Goal: Information Seeking & Learning: Find specific fact

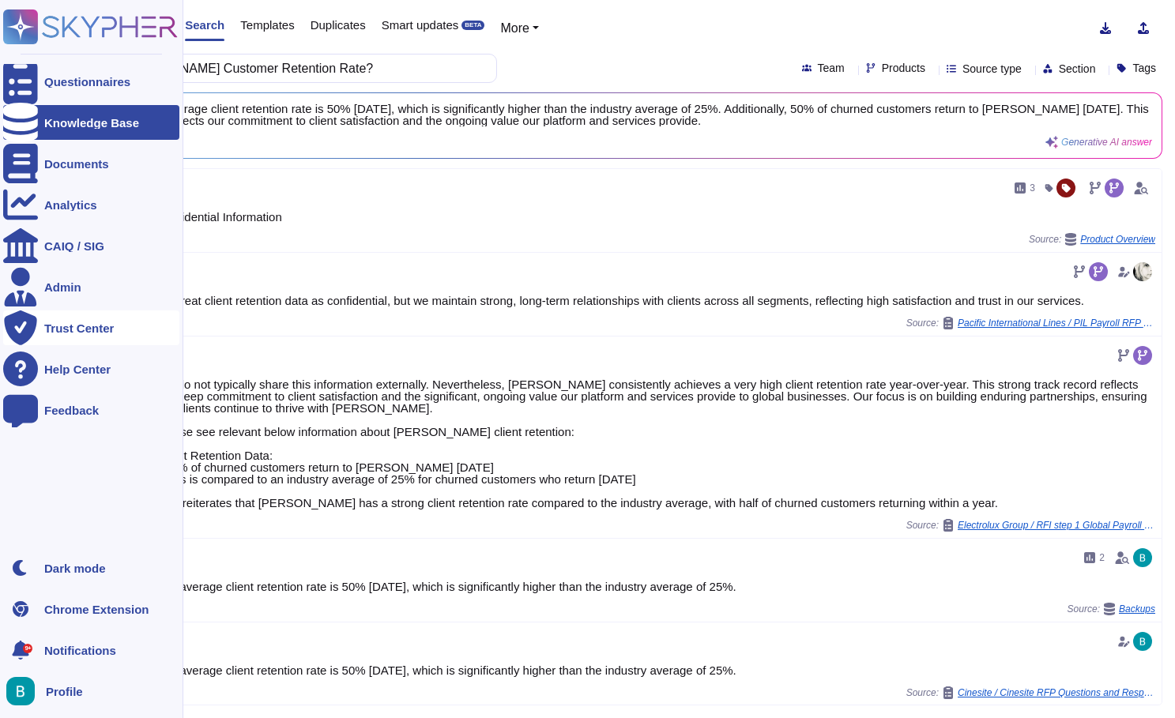
click at [99, 326] on div "Trust Center" at bounding box center [79, 328] width 70 height 12
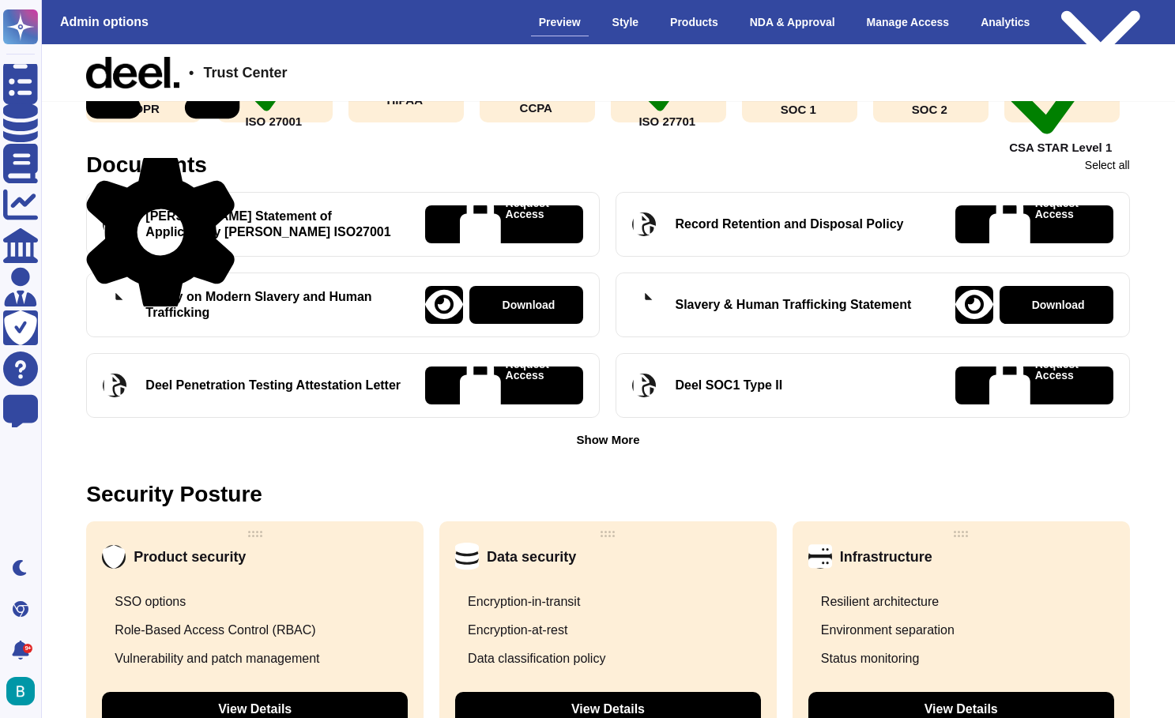
scroll to position [433, 0]
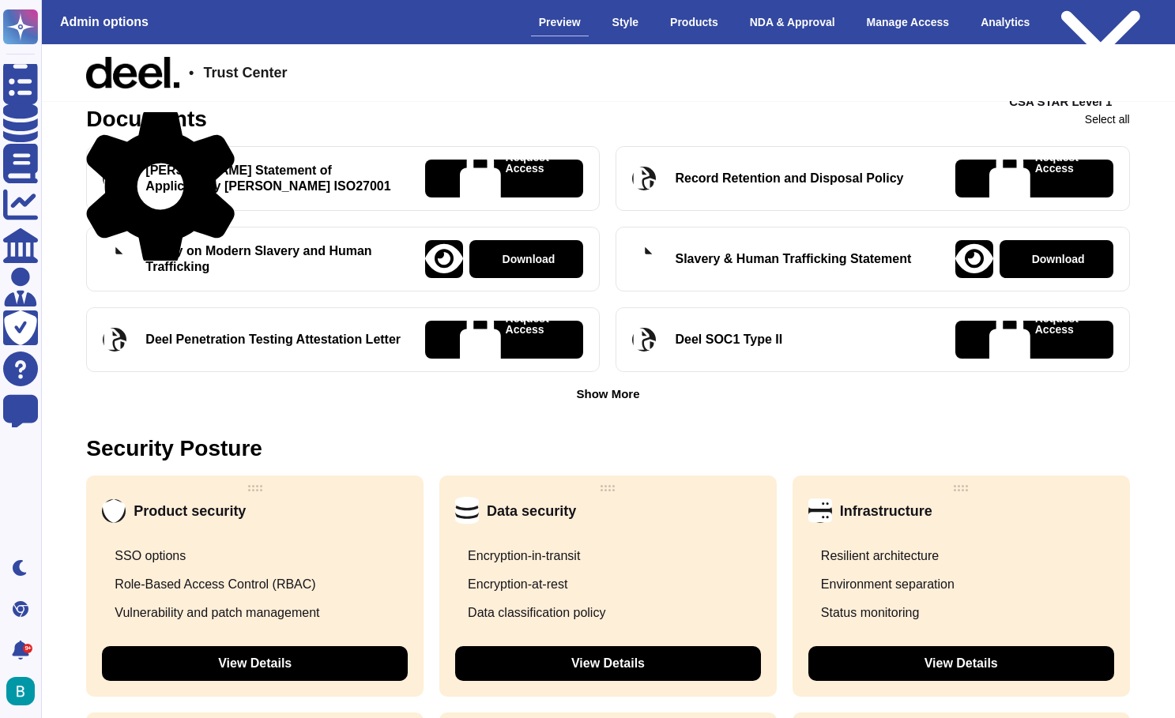
click at [612, 398] on div "Show More" at bounding box center [607, 394] width 63 height 12
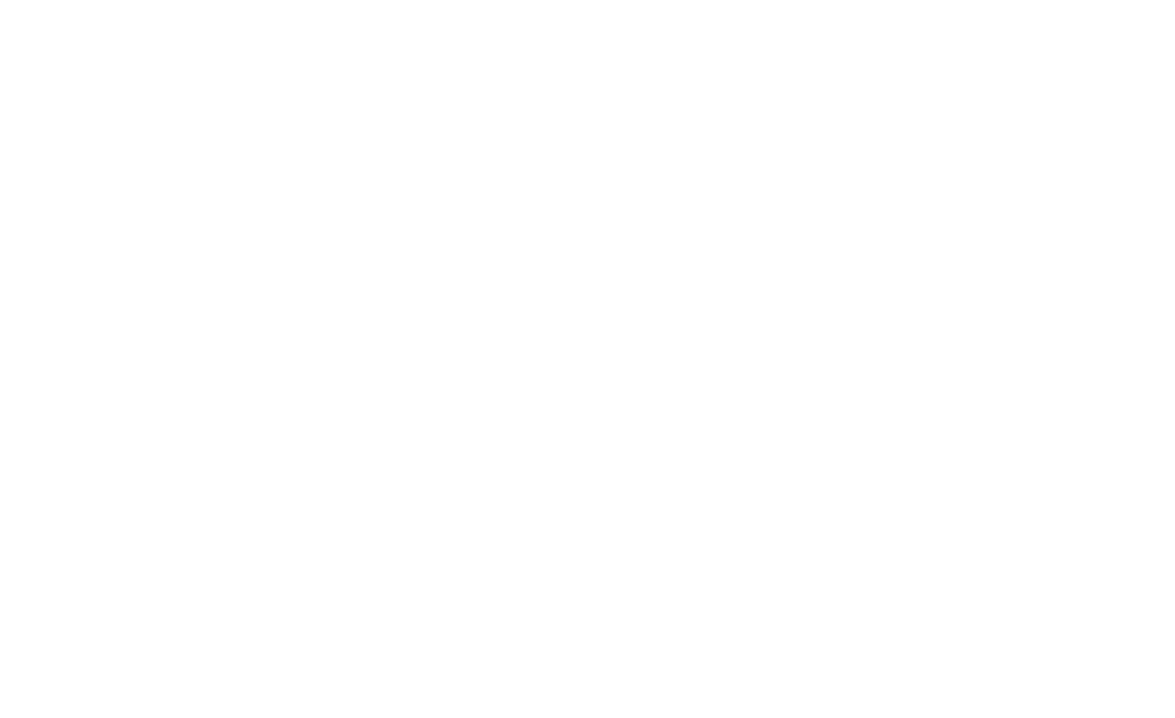
scroll to position [0, 0]
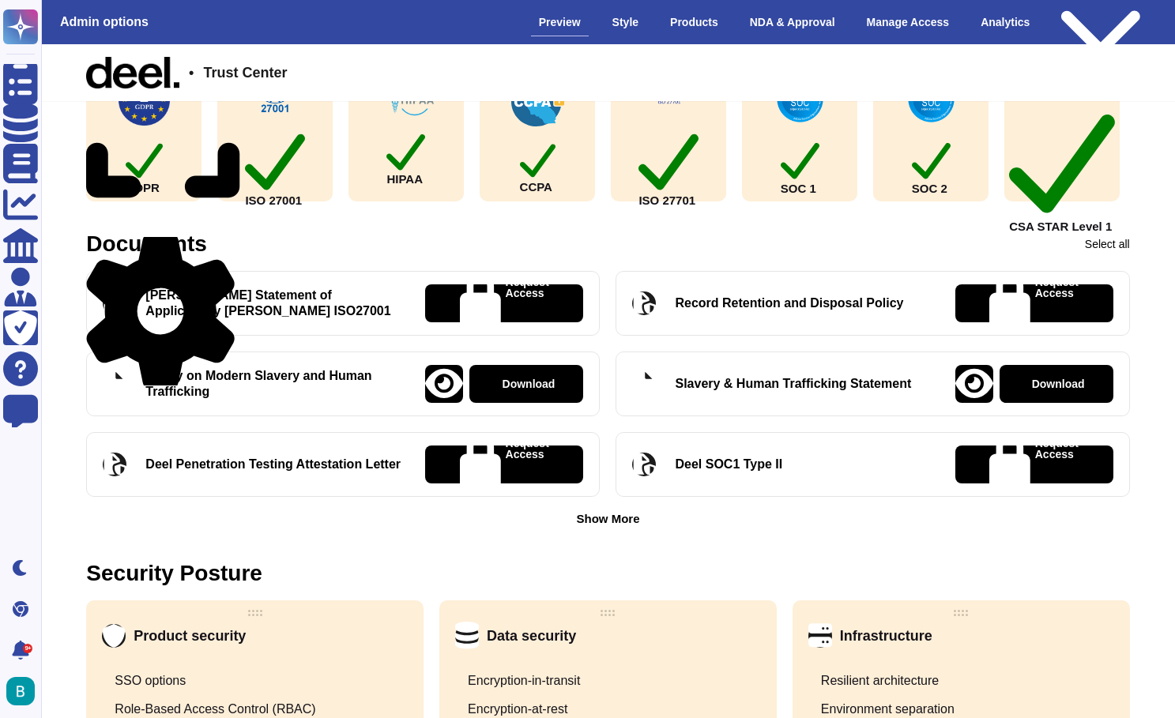
scroll to position [359, 0]
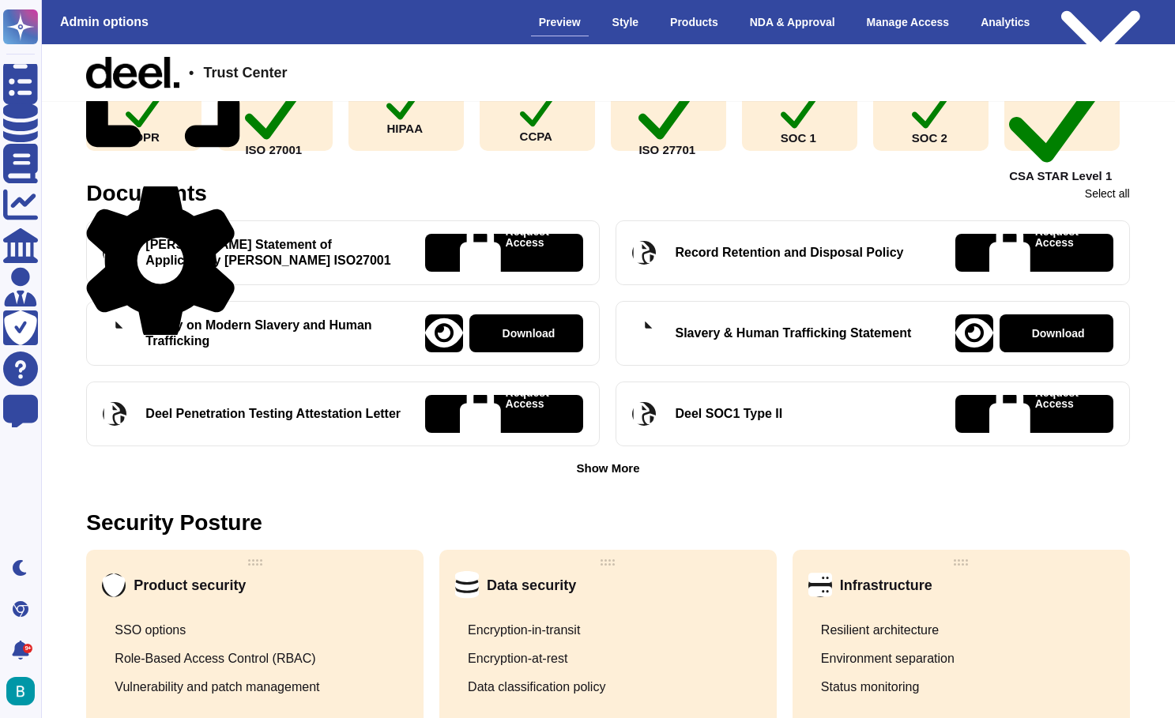
click at [613, 474] on div "Show More" at bounding box center [607, 468] width 63 height 12
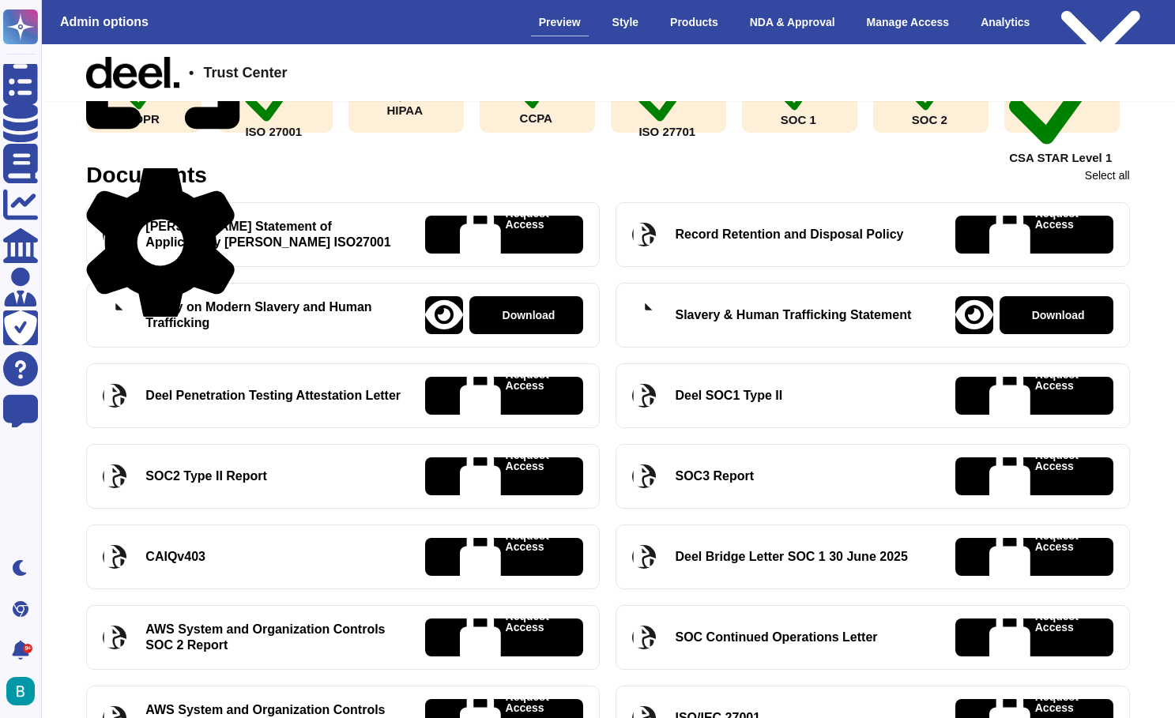
scroll to position [431, 0]
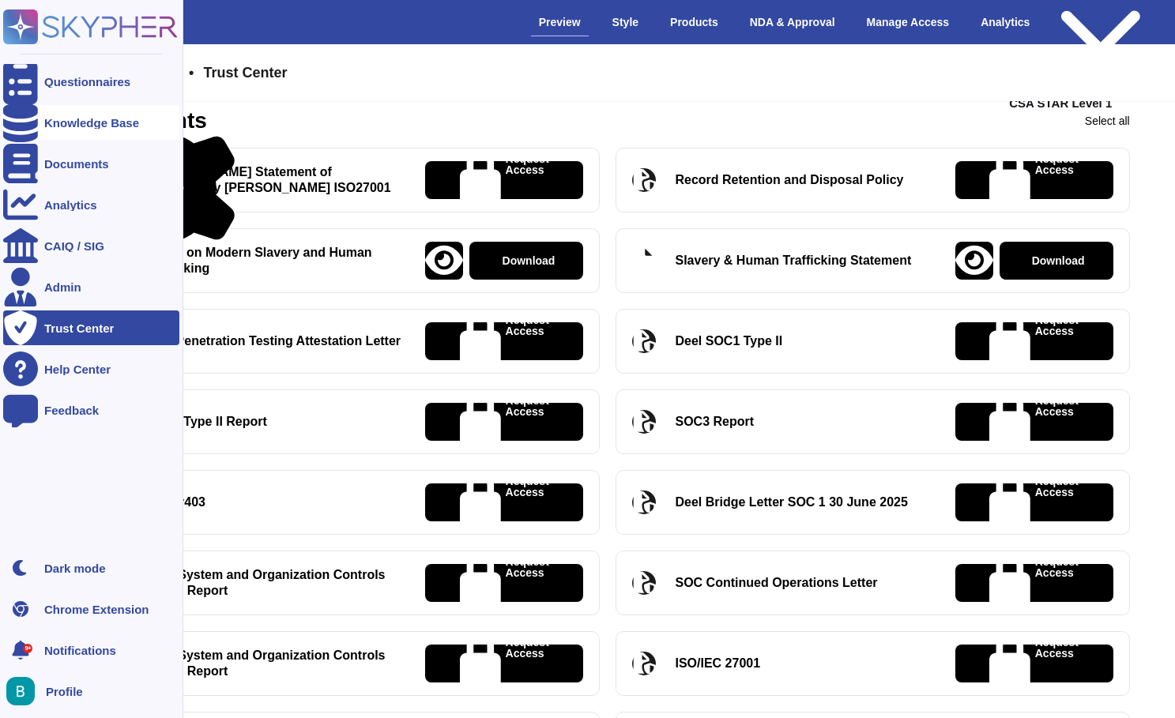
click at [36, 131] on div at bounding box center [20, 122] width 35 height 35
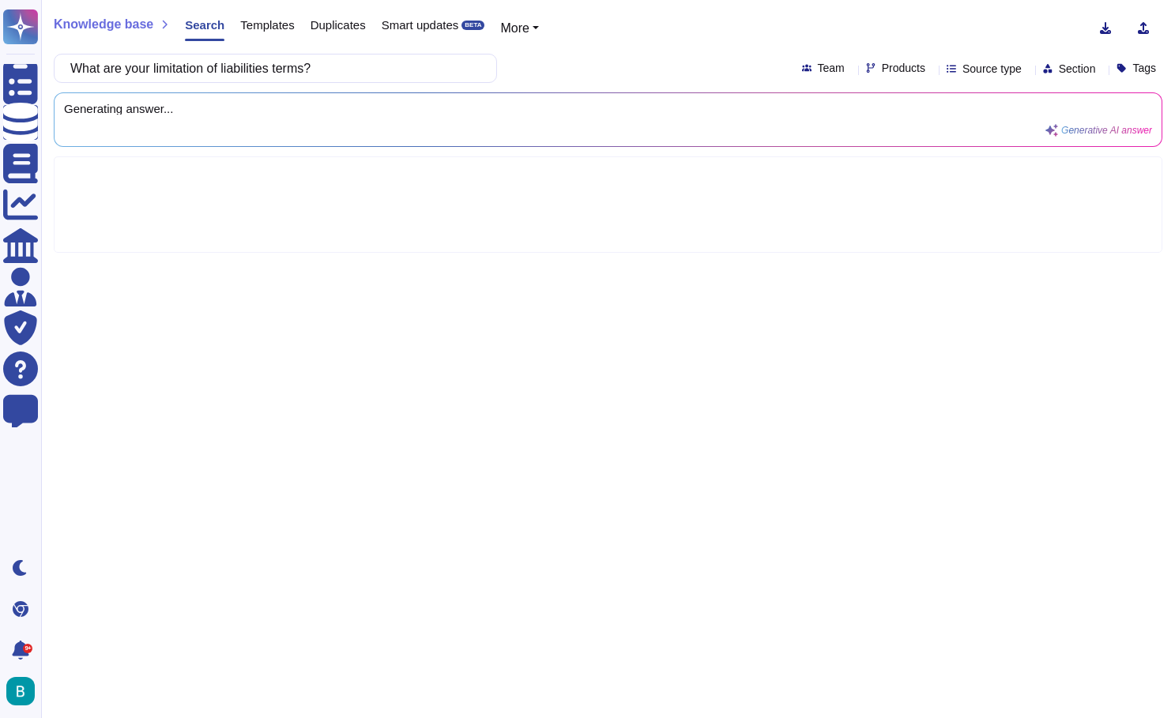
drag, startPoint x: 169, startPoint y: 70, endPoint x: 145, endPoint y: 69, distance: 24.5
click at [145, 70] on input "What are your limitation of liabilities terms?" at bounding box center [271, 69] width 418 height 28
type input "What are [PERSON_NAME] limitation of liabilities terms?"
click at [507, 63] on div "What are [PERSON_NAME] limitation of liabilities terms? Team Products Source ty…" at bounding box center [608, 68] width 1109 height 29
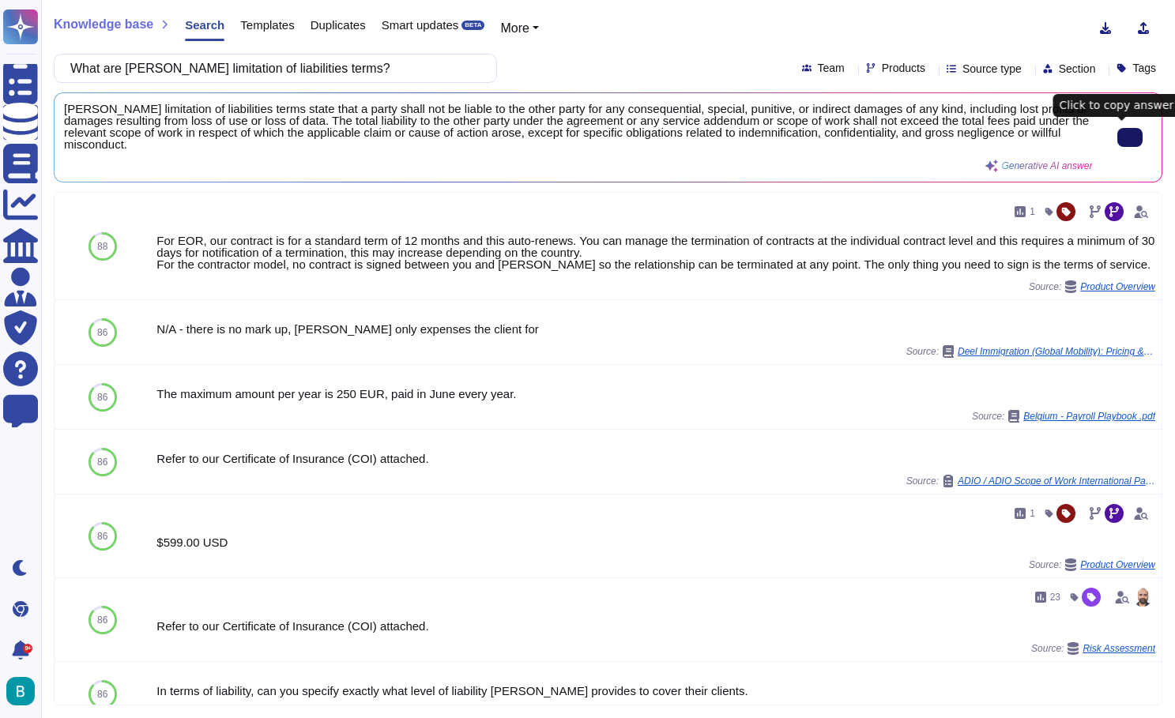
click at [1117, 132] on button at bounding box center [1129, 137] width 25 height 19
